Goal: Task Accomplishment & Management: Use online tool/utility

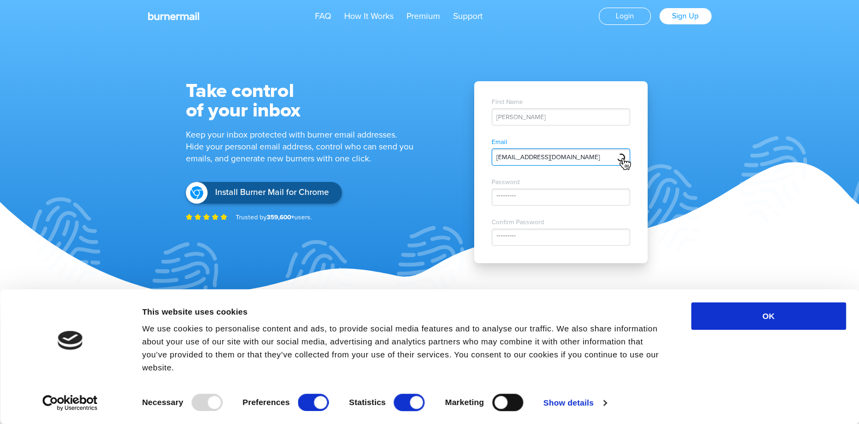
click at [512, 117] on div "[PERSON_NAME]" at bounding box center [560, 116] width 139 height 17
click at [527, 129] on div "First Name [PERSON_NAME] Email [EMAIL_ADDRESS][DOMAIN_NAME] Password ********* …" at bounding box center [560, 172] width 173 height 182
click at [527, 119] on div "[PERSON_NAME]" at bounding box center [560, 116] width 139 height 17
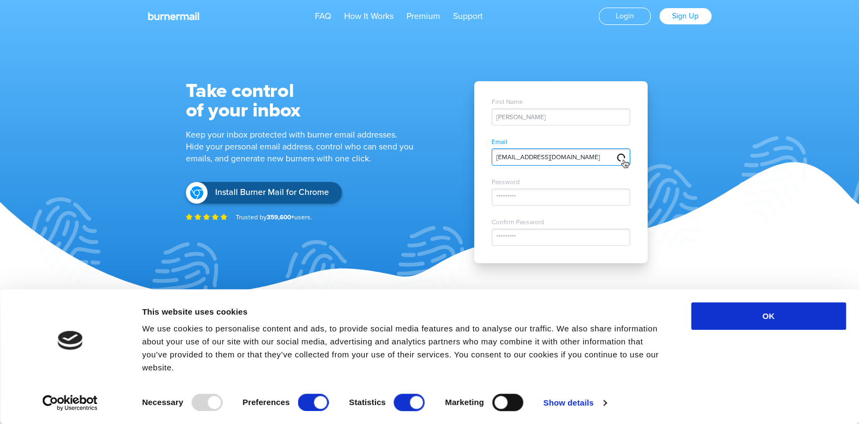
click at [527, 119] on div "[PERSON_NAME]" at bounding box center [560, 116] width 139 height 17
click at [527, 118] on div "[PERSON_NAME]" at bounding box center [560, 116] width 139 height 17
click at [527, 117] on div "[PERSON_NAME]" at bounding box center [560, 116] width 139 height 17
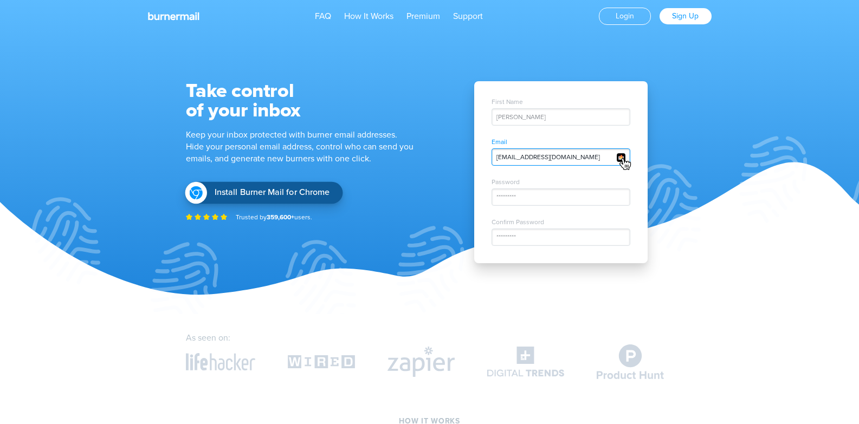
click at [260, 195] on span "Install Burner Mail for Chrome" at bounding box center [272, 192] width 115 height 10
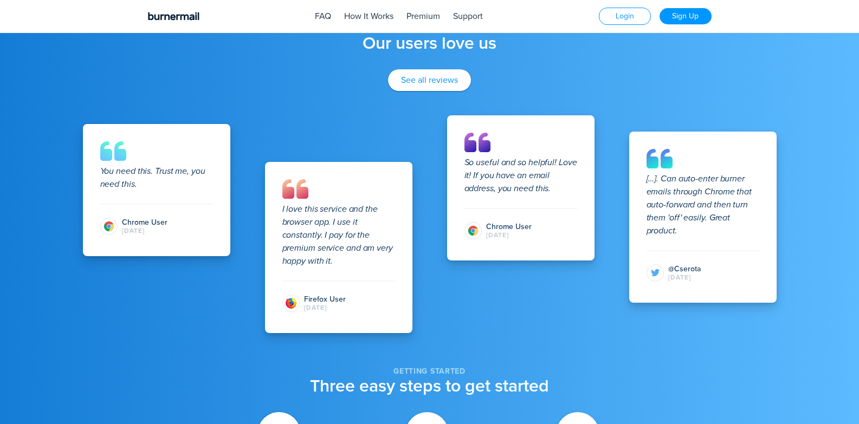
scroll to position [992, 0]
